Goal: Task Accomplishment & Management: Use online tool/utility

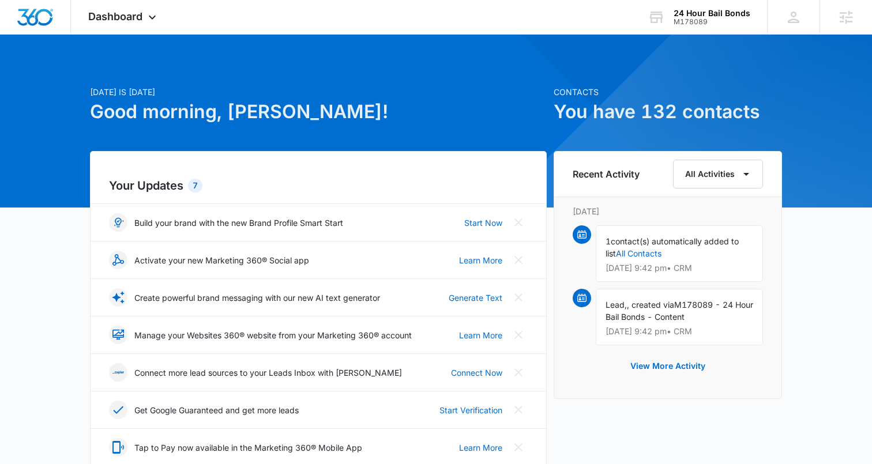
click at [463, 111] on h1 "Good morning, [PERSON_NAME]!" at bounding box center [318, 112] width 457 height 28
click at [680, 23] on div "M178089" at bounding box center [711, 22] width 77 height 8
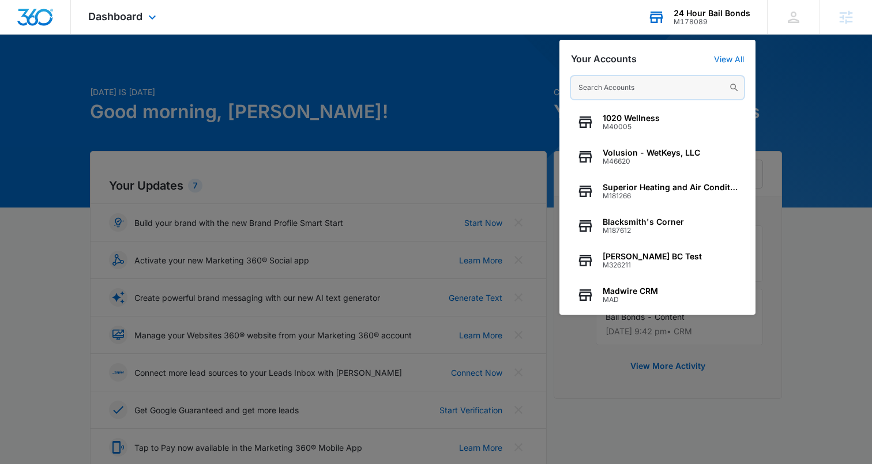
click at [615, 80] on input "text" at bounding box center [657, 87] width 173 height 23
paste input "M334672"
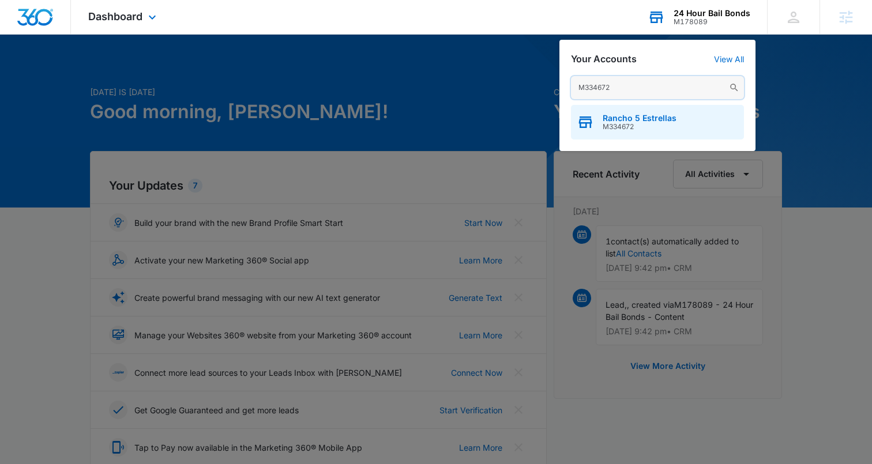
type input "M334672"
click at [622, 118] on span "Rancho 5 Estrellas" at bounding box center [640, 118] width 74 height 9
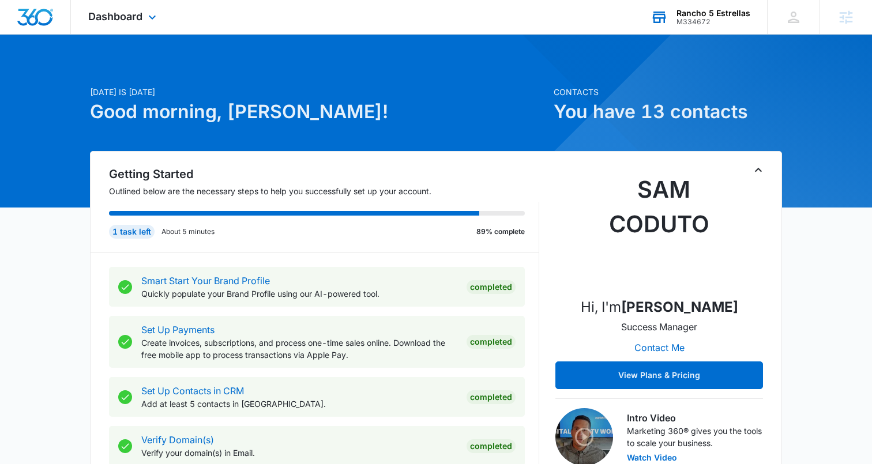
click at [695, 21] on div "M334672" at bounding box center [713, 22] width 74 height 8
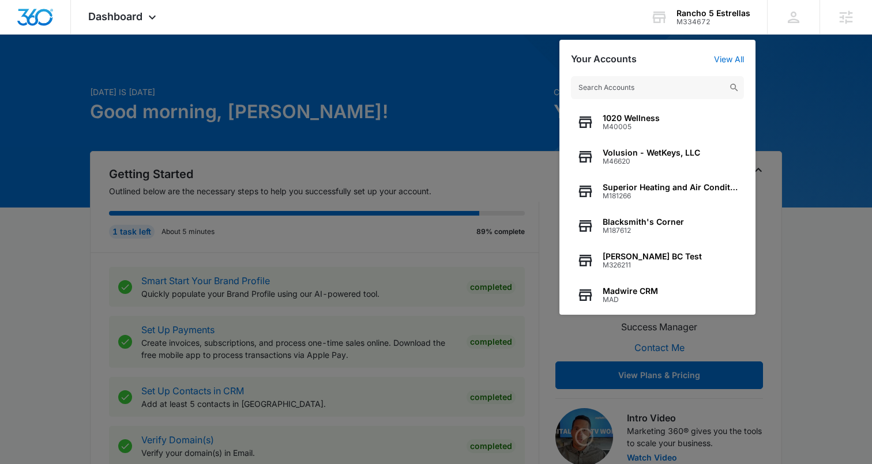
click at [442, 89] on div at bounding box center [436, 232] width 872 height 464
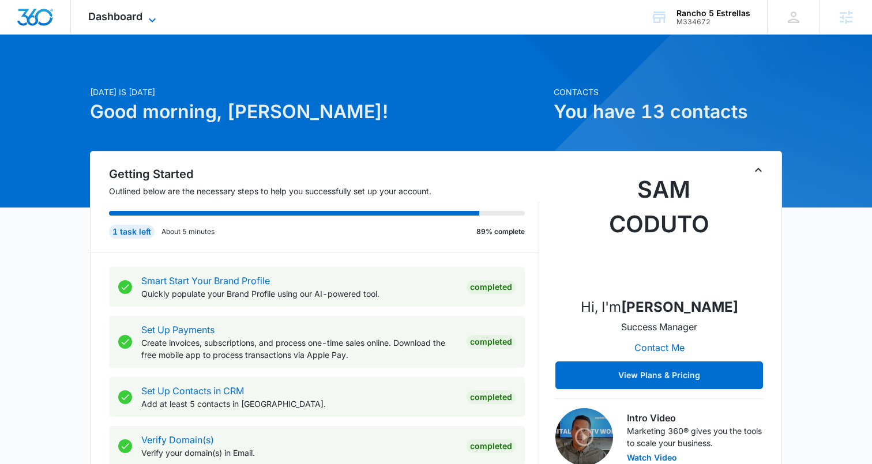
click at [134, 14] on span "Dashboard" at bounding box center [115, 16] width 54 height 12
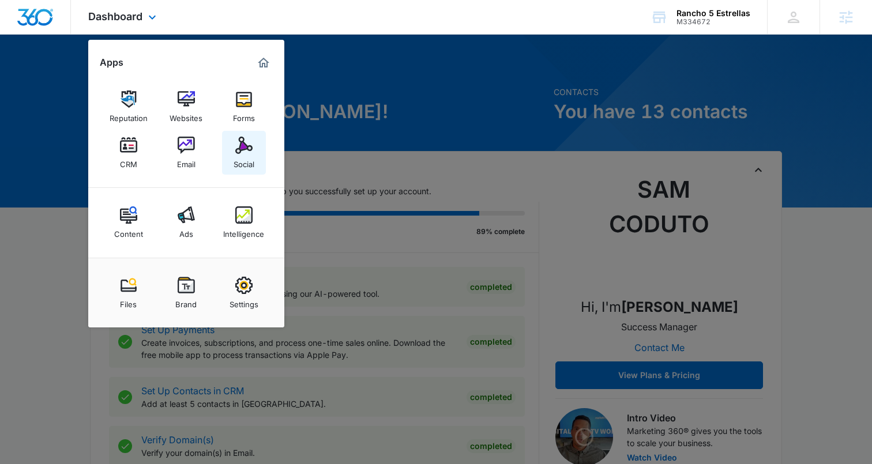
click at [241, 138] on img at bounding box center [243, 145] width 17 height 17
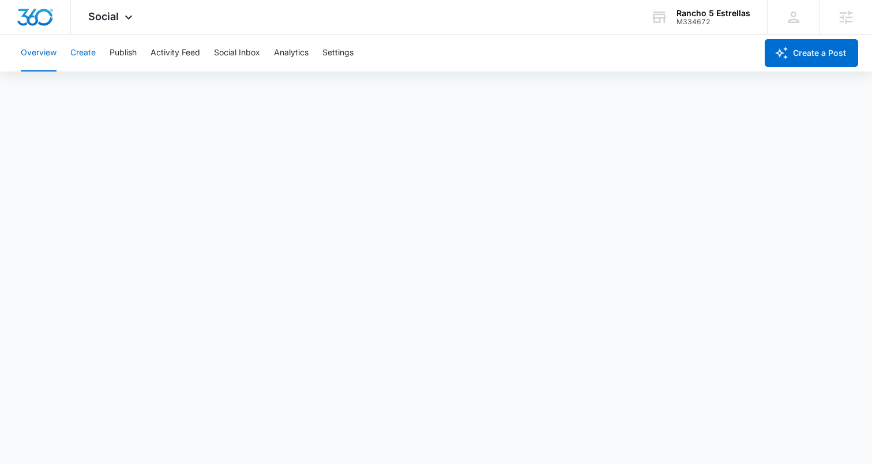
click at [88, 55] on button "Create" at bounding box center [82, 53] width 25 height 37
click at [44, 57] on button "Overview" at bounding box center [39, 53] width 36 height 37
click at [186, 52] on button "Activity Feed" at bounding box center [175, 53] width 50 height 37
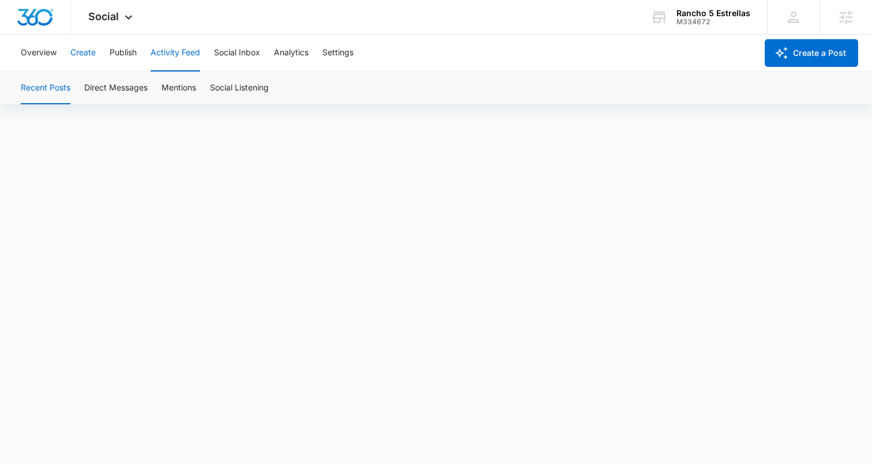
click at [81, 51] on button "Create" at bounding box center [82, 53] width 25 height 37
click at [42, 50] on button "Overview" at bounding box center [39, 53] width 36 height 37
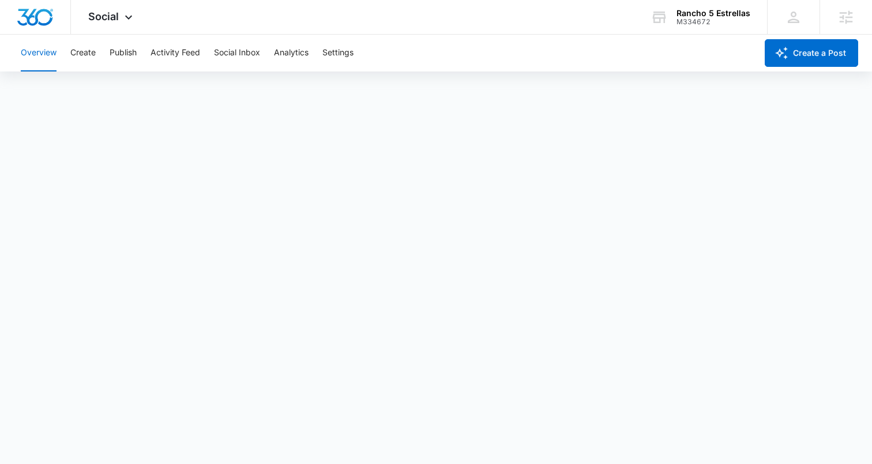
scroll to position [3, 0]
click at [119, 45] on button "Publish" at bounding box center [123, 53] width 27 height 37
click at [97, 89] on button "Schedules" at bounding box center [88, 88] width 39 height 32
click at [78, 53] on button "Create" at bounding box center [82, 53] width 25 height 37
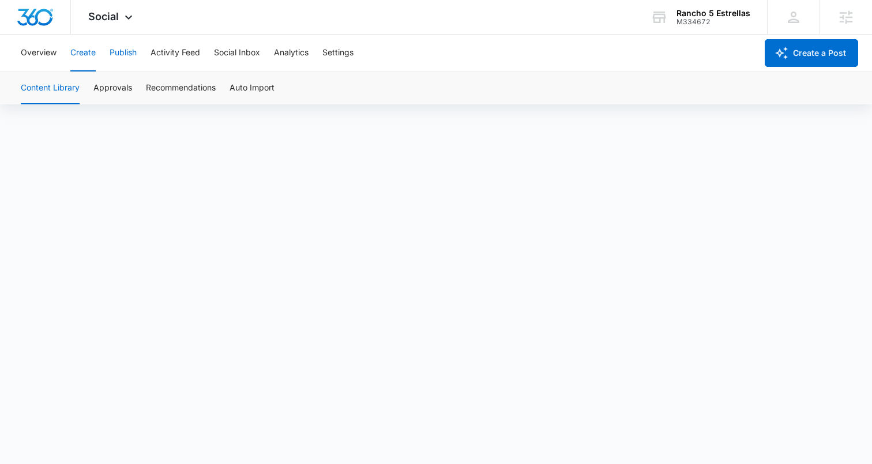
click at [126, 45] on button "Publish" at bounding box center [123, 53] width 27 height 37
click at [87, 90] on button "Schedules" at bounding box center [88, 88] width 39 height 32
click at [82, 51] on button "Create" at bounding box center [82, 53] width 25 height 37
click at [130, 52] on button "Publish" at bounding box center [123, 53] width 27 height 37
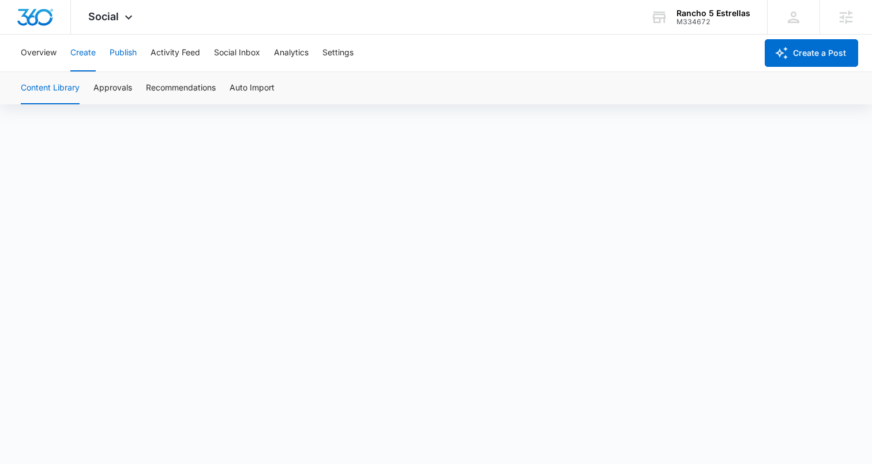
scroll to position [7, 0]
click at [95, 91] on button "Schedules" at bounding box center [88, 88] width 39 height 32
click at [95, 53] on button "Create" at bounding box center [82, 53] width 25 height 37
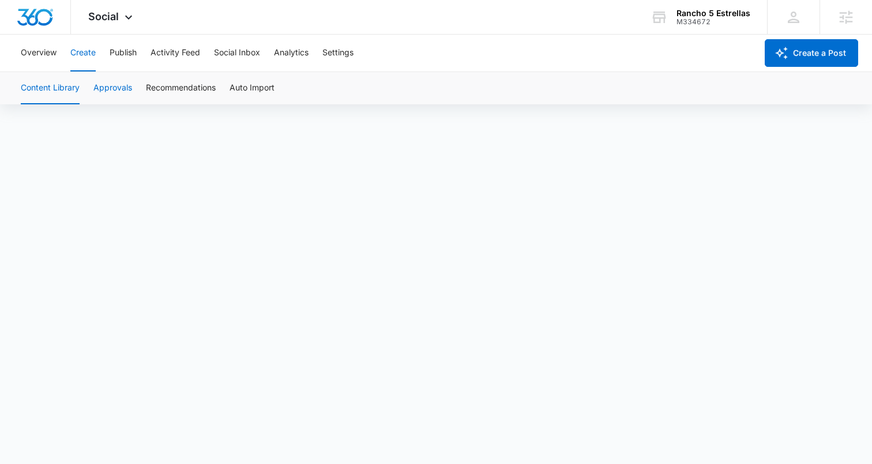
click at [114, 88] on button "Approvals" at bounding box center [112, 88] width 39 height 32
